Goal: Find specific page/section: Find specific page/section

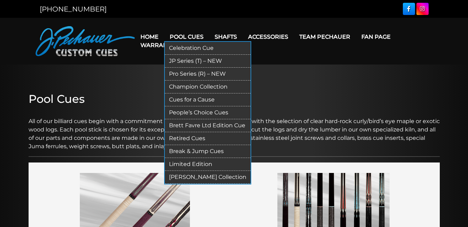
click at [185, 61] on link "JP Series (T) – NEW" at bounding box center [208, 61] width 86 height 13
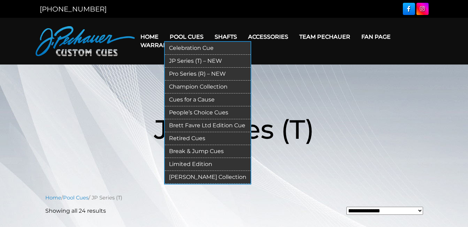
click at [190, 139] on link "Retired Cues" at bounding box center [208, 138] width 86 height 13
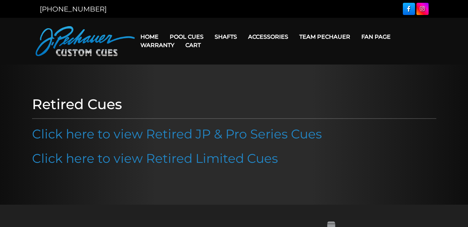
click at [185, 137] on link "Click here to view Retired JP & Pro Series Cues" at bounding box center [177, 133] width 290 height 15
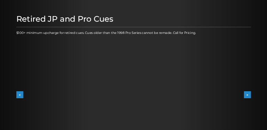
scroll to position [70, 0]
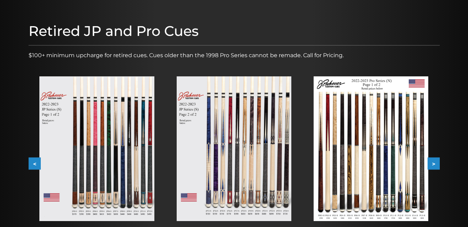
click at [129, 152] on img at bounding box center [96, 148] width 115 height 145
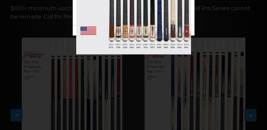
scroll to position [169, 0]
